Goal: Task Accomplishment & Management: Manage account settings

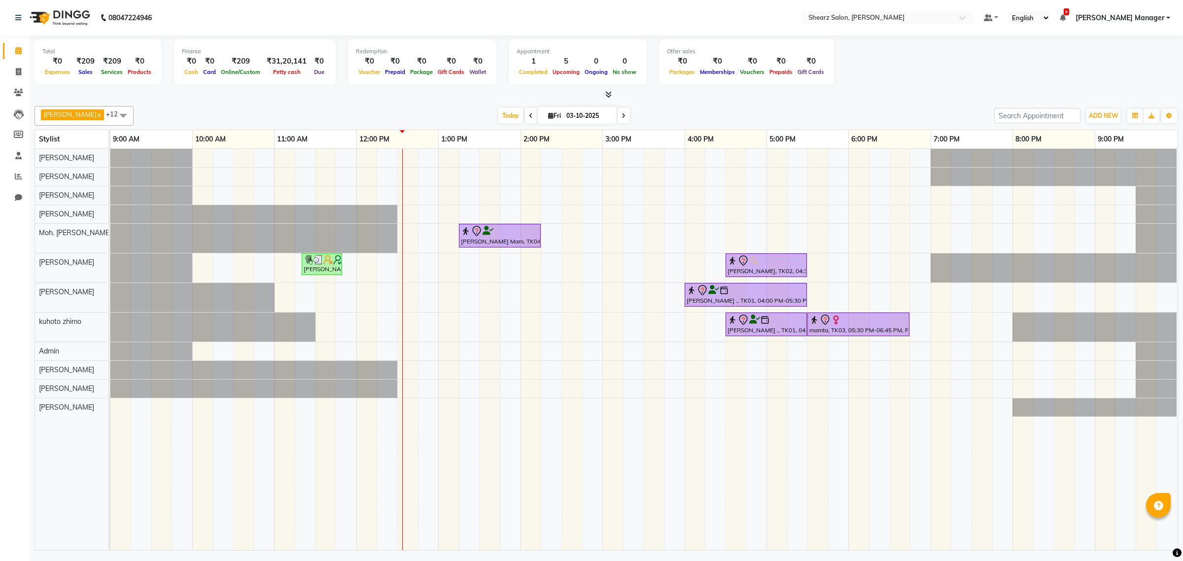
click at [1170, 13] on link "[PERSON_NAME] Manager" at bounding box center [1123, 18] width 95 height 10
click at [1109, 64] on link "Sign out" at bounding box center [1120, 67] width 90 height 15
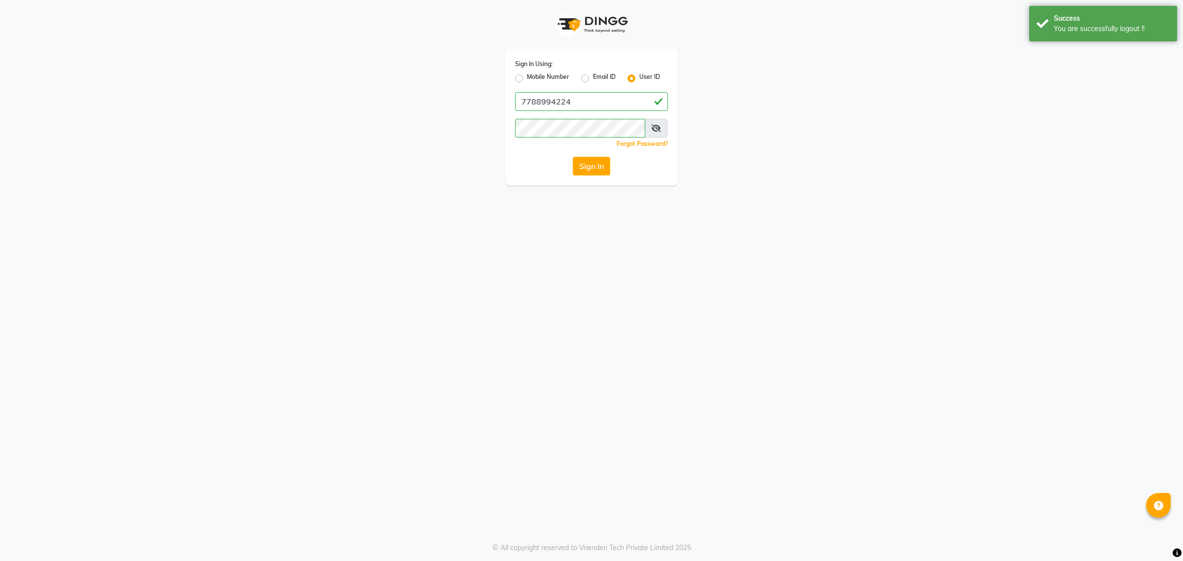
click at [587, 73] on div "Email ID" at bounding box center [598, 78] width 35 height 12
click at [593, 78] on label "Email ID" at bounding box center [604, 78] width 23 height 12
click at [593, 78] on input "Email ID" at bounding box center [596, 75] width 6 height 6
radio input "true"
radio input "false"
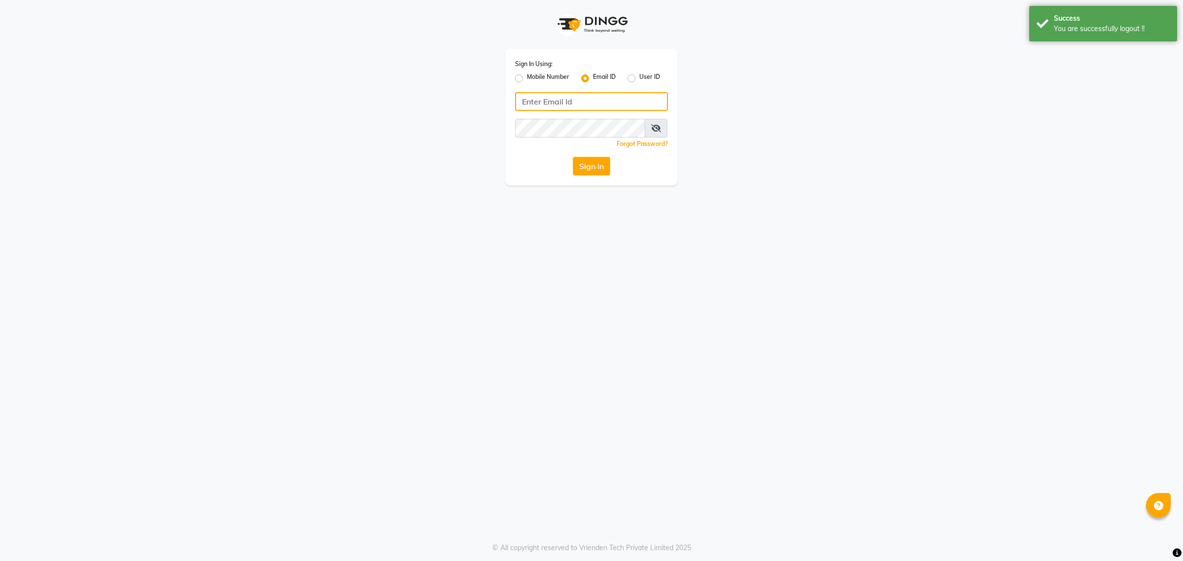
drag, startPoint x: 570, startPoint y: 91, endPoint x: 568, endPoint y: 100, distance: 9.2
click at [570, 92] on input "Username" at bounding box center [591, 101] width 153 height 19
type input "[EMAIL_ADDRESS][DOMAIN_NAME]"
click at [589, 168] on button "Sign In" at bounding box center [591, 166] width 37 height 19
